Goal: Find specific page/section: Find specific page/section

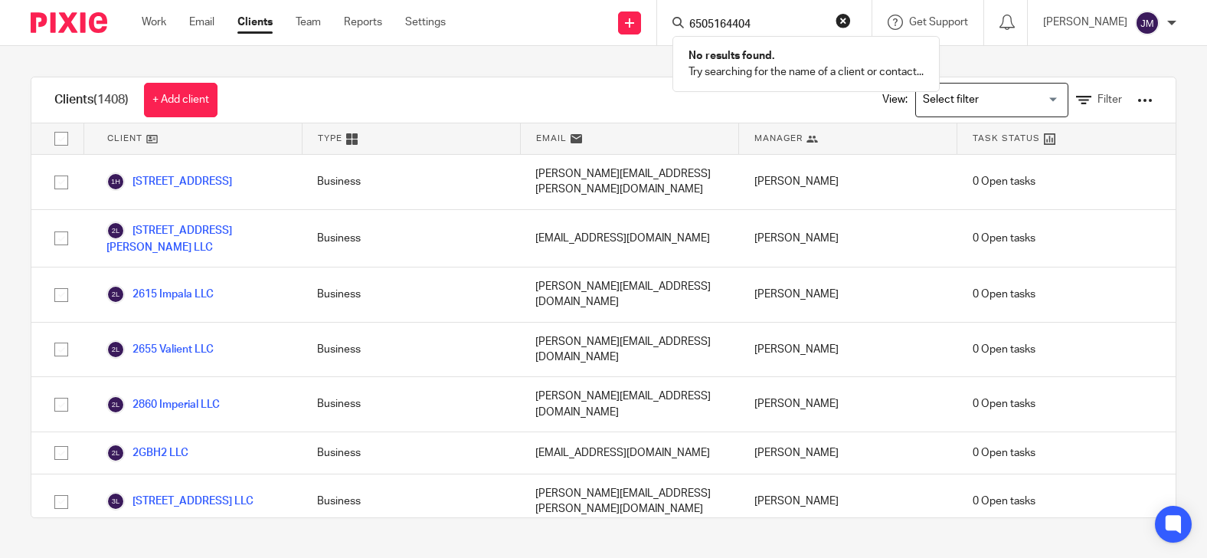
type input "6505164404"
drag, startPoint x: 835, startPoint y: 12, endPoint x: 634, endPoint y: 18, distance: 200.8
click at [634, 18] on div "Send new email Create task Add client Request signature 6505164404 No results f…" at bounding box center [838, 22] width 738 height 45
click at [761, 25] on input "Search" at bounding box center [757, 25] width 138 height 14
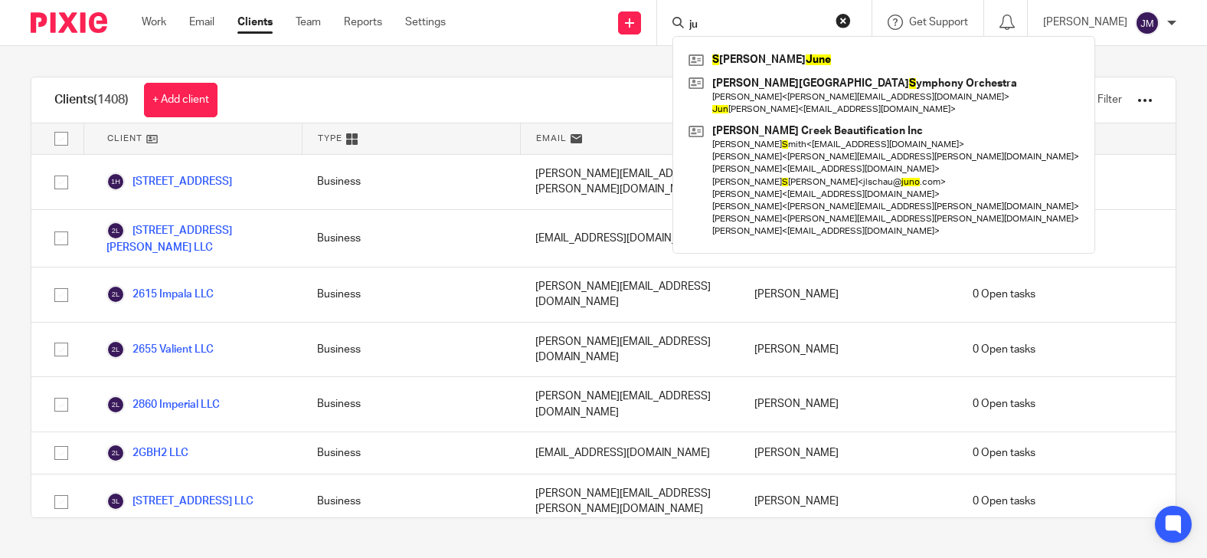
type input "j"
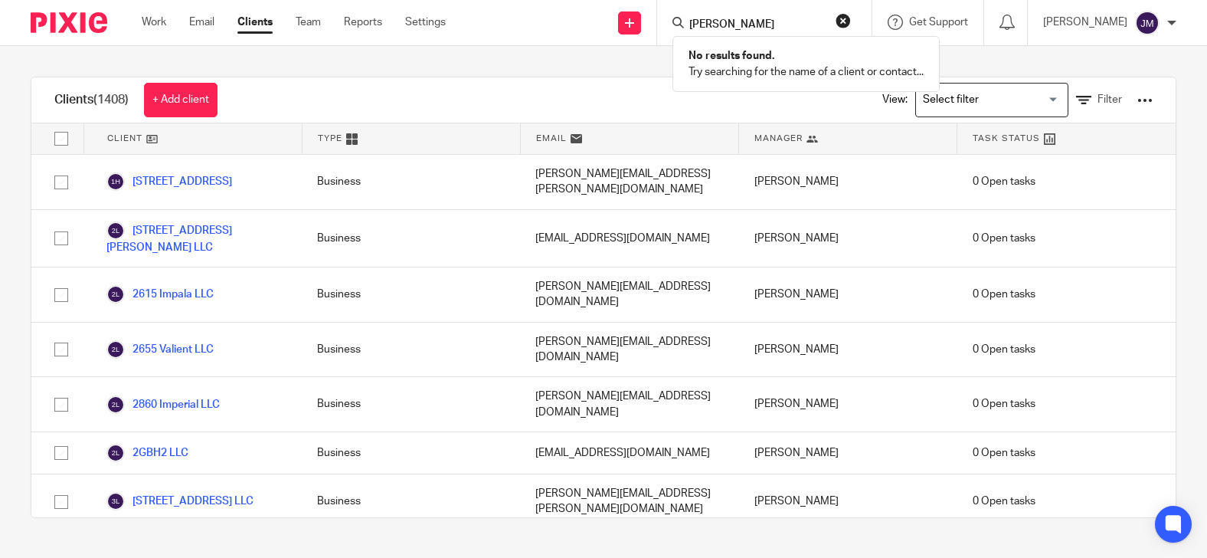
type input "[PERSON_NAME]"
drag, startPoint x: 859, startPoint y: 16, endPoint x: 800, endPoint y: 27, distance: 59.2
click at [851, 17] on form "[PERSON_NAME]" at bounding box center [769, 22] width 163 height 19
drag, startPoint x: 798, startPoint y: 25, endPoint x: 862, endPoint y: 12, distance: 64.8
click at [851, 13] on button "reset" at bounding box center [843, 20] width 15 height 15
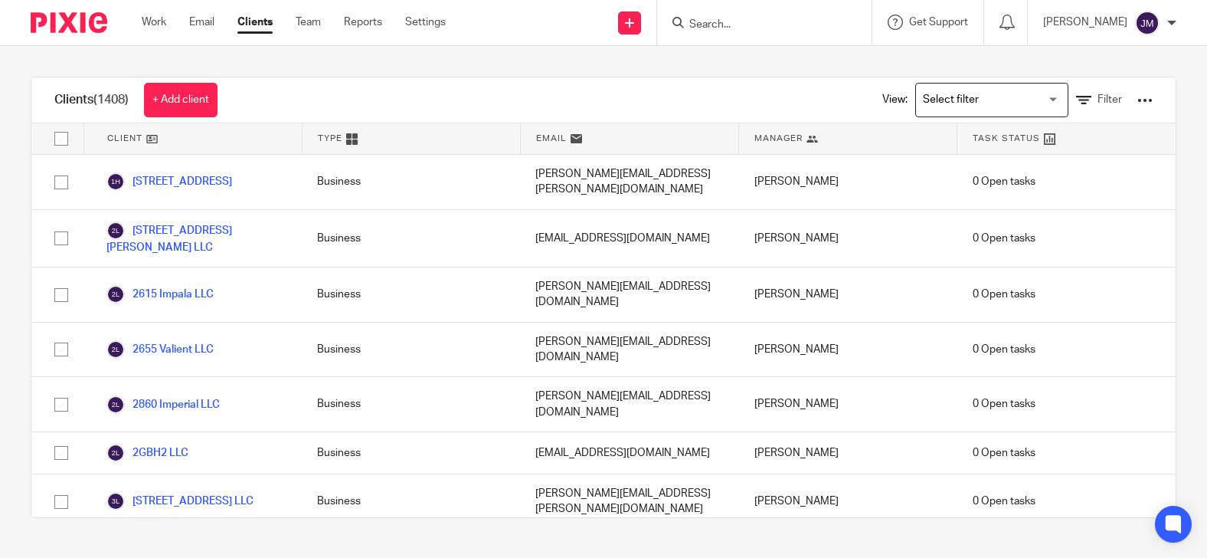
paste input "[PHONE_NUMBER]"
type input "[PHONE_NUMBER]"
